Goal: Task Accomplishment & Management: Manage account settings

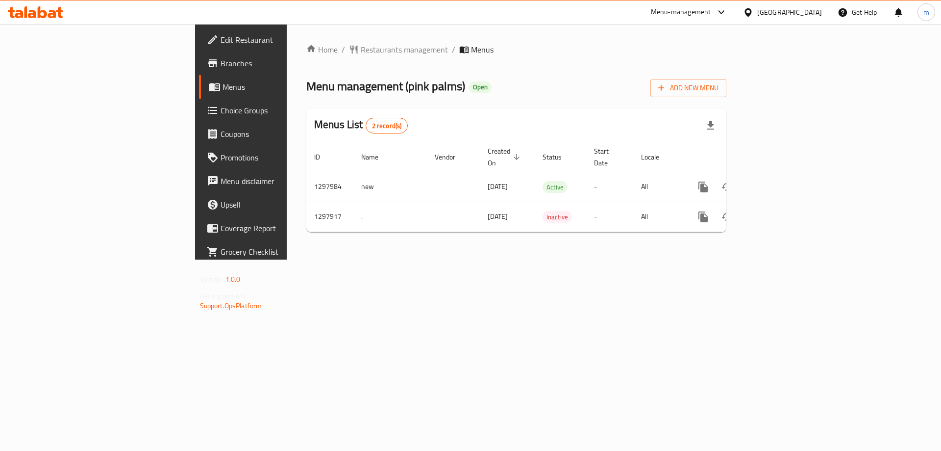
click at [199, 118] on link "Choice Groups" at bounding box center [275, 111] width 153 height 24
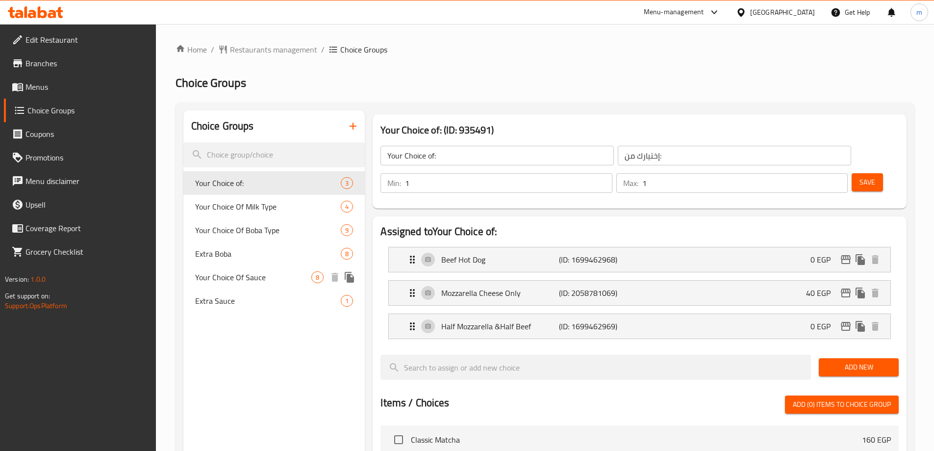
click at [216, 273] on span "Your Choice Of Sauce" at bounding box center [253, 277] width 117 height 12
type input "Your Choice Of Sauce"
type input "اختيارك من الصوص"
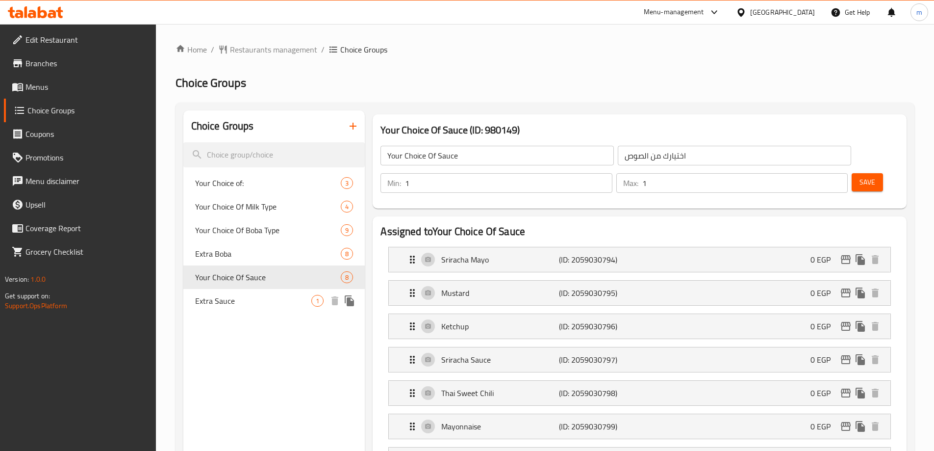
click at [226, 299] on span "Extra Sauce" at bounding box center [253, 301] width 117 height 12
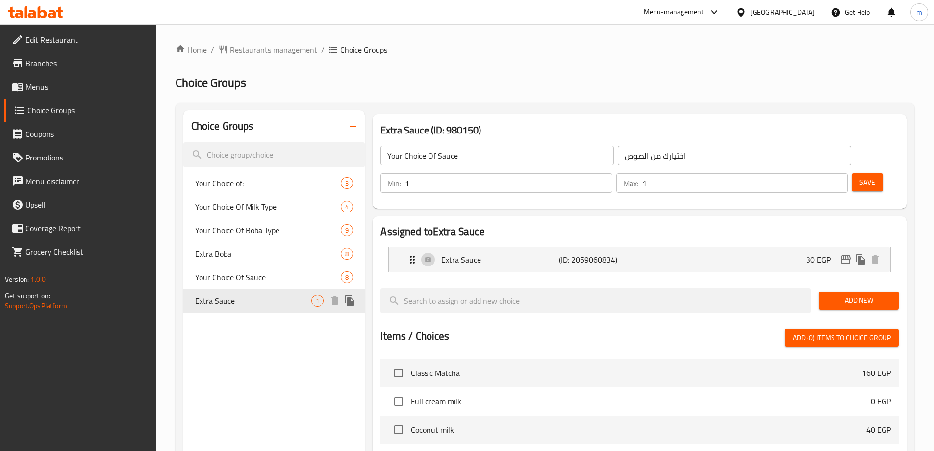
type input "Extra Sauce"
type input "اكسترا صوص"
type input "0"
drag, startPoint x: 537, startPoint y: 88, endPoint x: 415, endPoint y: 16, distance: 142.0
click at [537, 88] on h2 "Choice Groups" at bounding box center [545, 83] width 739 height 16
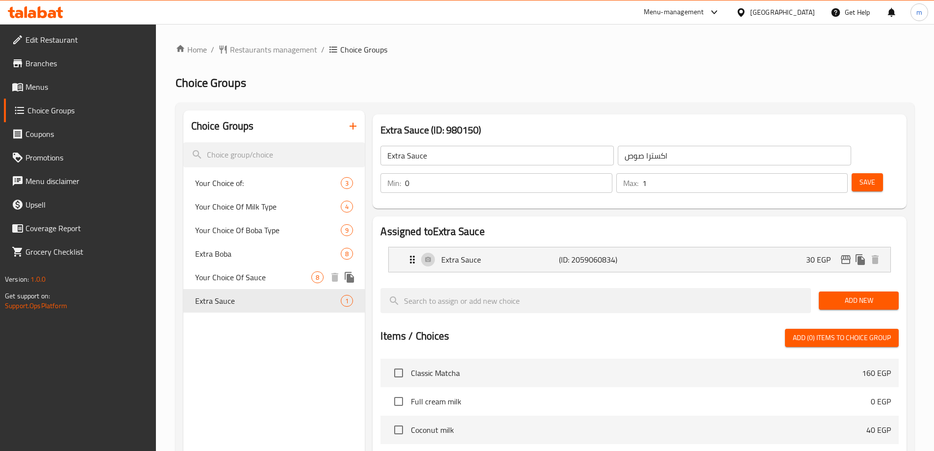
click at [220, 283] on span "Your Choice Of Sauce" at bounding box center [253, 277] width 117 height 12
type input "Your Choice Of Sauce"
type input "اختيارك من الصوص"
type input "1"
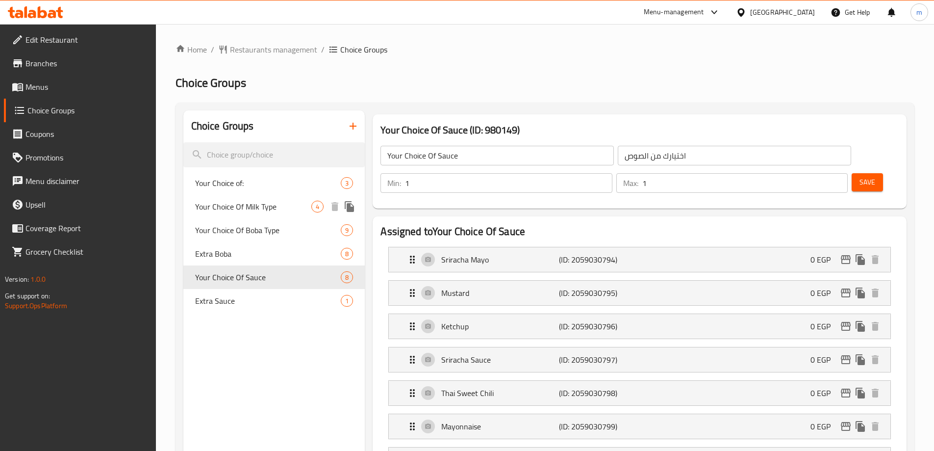
click at [251, 186] on span "Your Choice of:" at bounding box center [268, 183] width 146 height 12
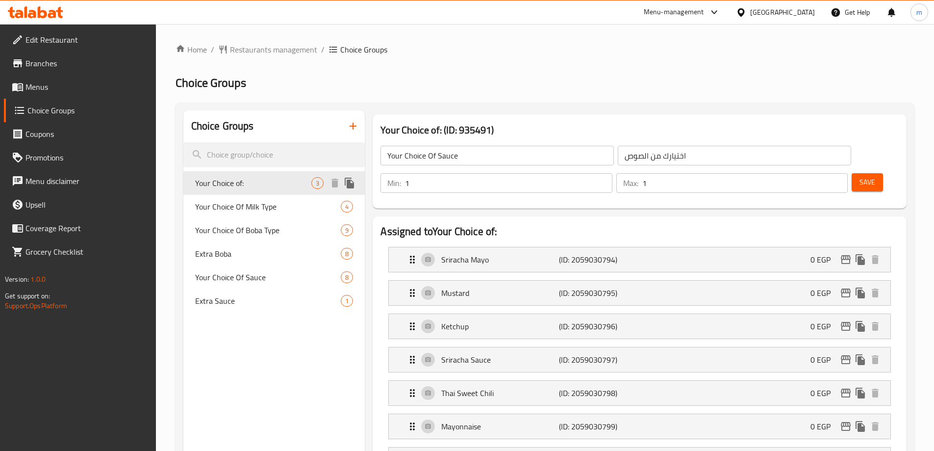
type input "Your Choice of:"
type input "إختيارك من:"
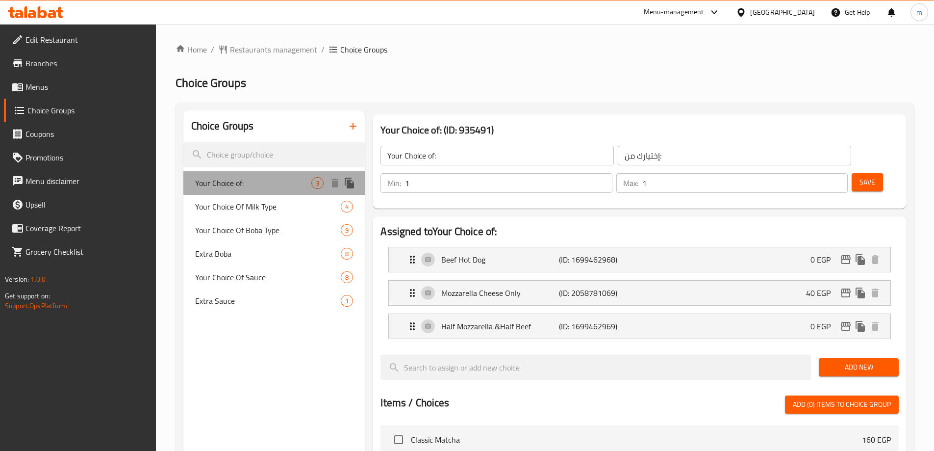
click at [231, 178] on span "Your Choice of:" at bounding box center [253, 183] width 117 height 12
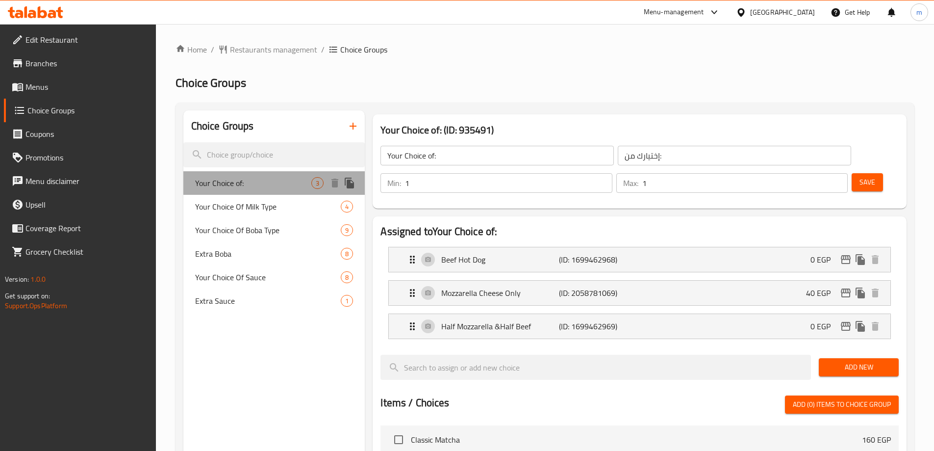
click at [231, 178] on span "Your Choice of:" at bounding box center [253, 183] width 117 height 12
click at [279, 52] on span "Restaurants management" at bounding box center [273, 50] width 87 height 12
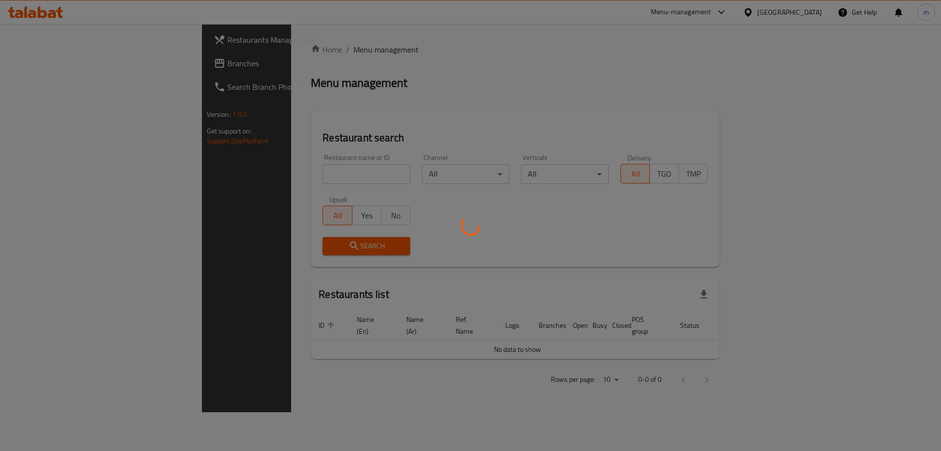
click at [49, 69] on div at bounding box center [470, 225] width 941 height 451
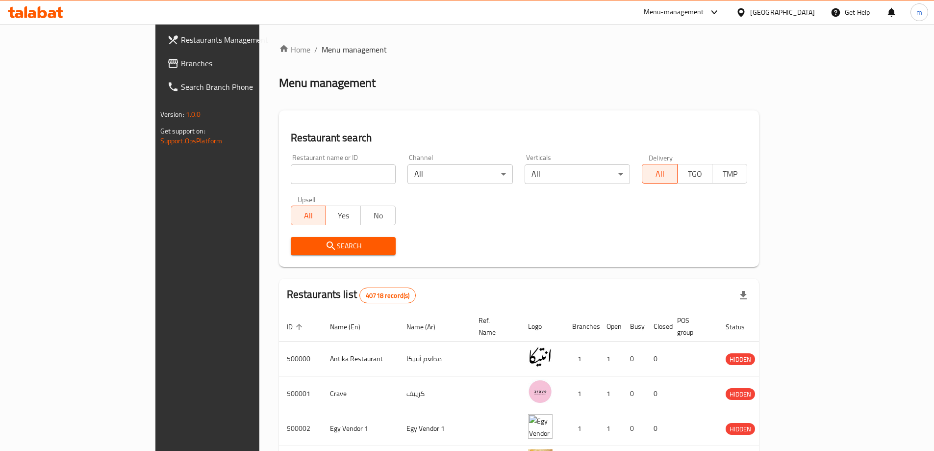
click at [103, 74] on div at bounding box center [467, 225] width 934 height 451
click at [159, 71] on link "Branches" at bounding box center [235, 63] width 152 height 24
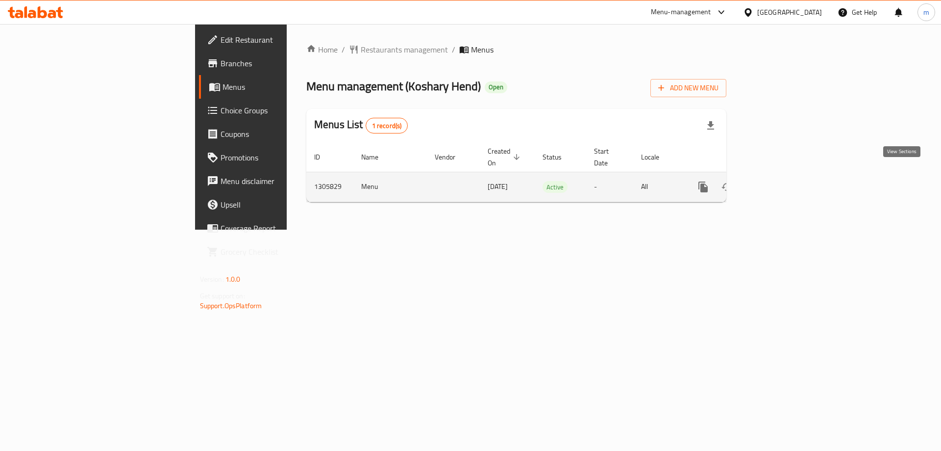
click at [780, 181] on icon "enhanced table" at bounding box center [774, 187] width 12 height 12
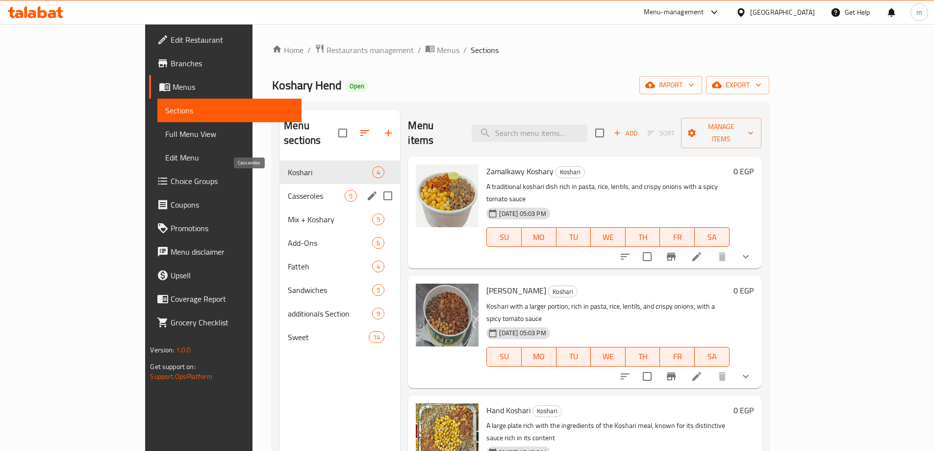
click at [288, 190] on span "Casseroles" at bounding box center [316, 196] width 57 height 12
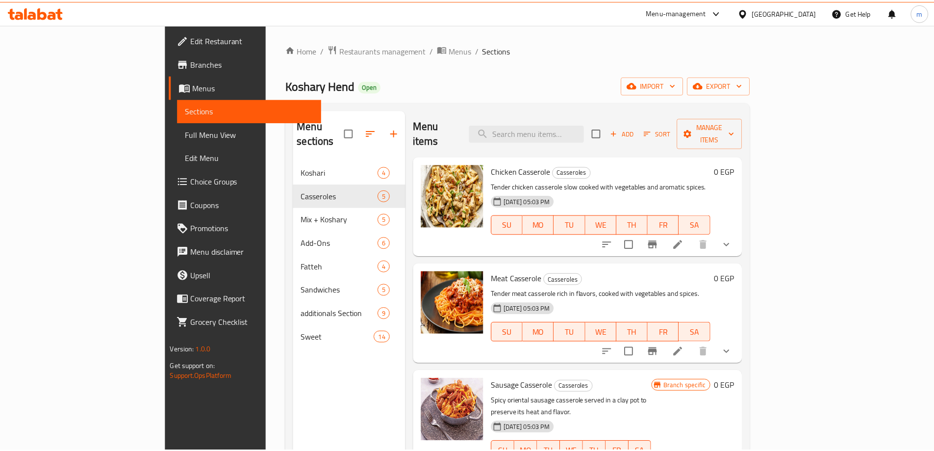
scroll to position [137, 0]
